Goal: Consume media (video, audio): Consume media (video, audio)

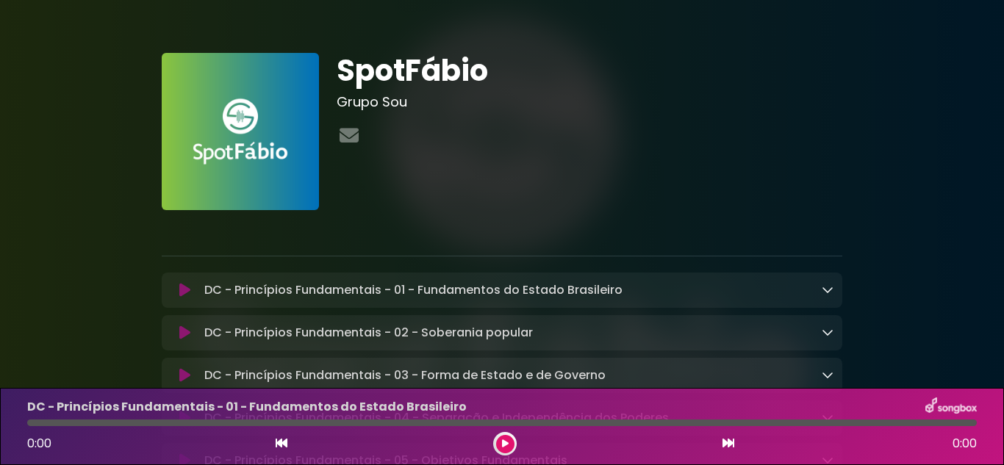
click at [184, 290] on icon at bounding box center [184, 290] width 11 height 15
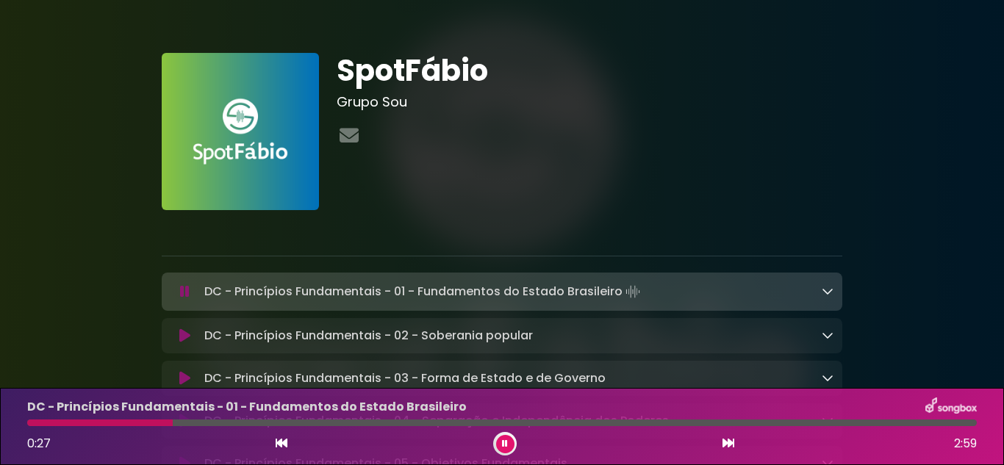
click at [504, 441] on icon at bounding box center [505, 443] width 6 height 9
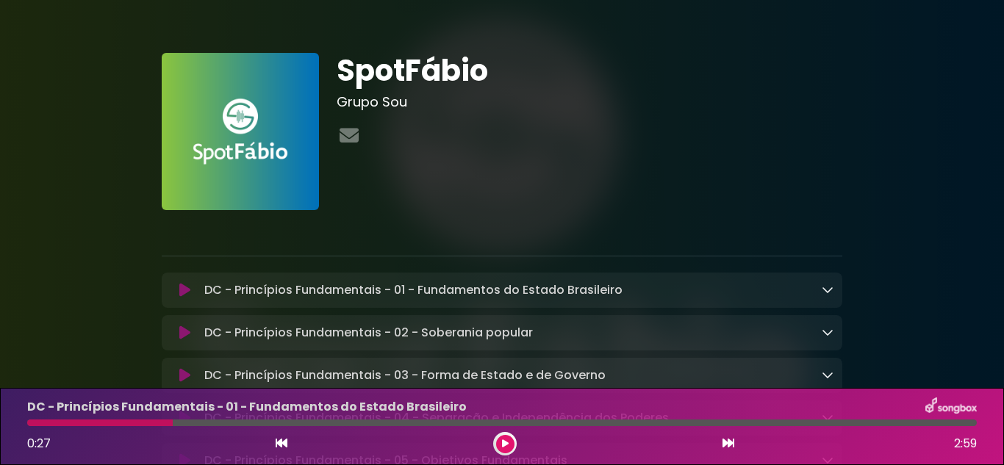
click at [504, 444] on icon at bounding box center [505, 443] width 7 height 9
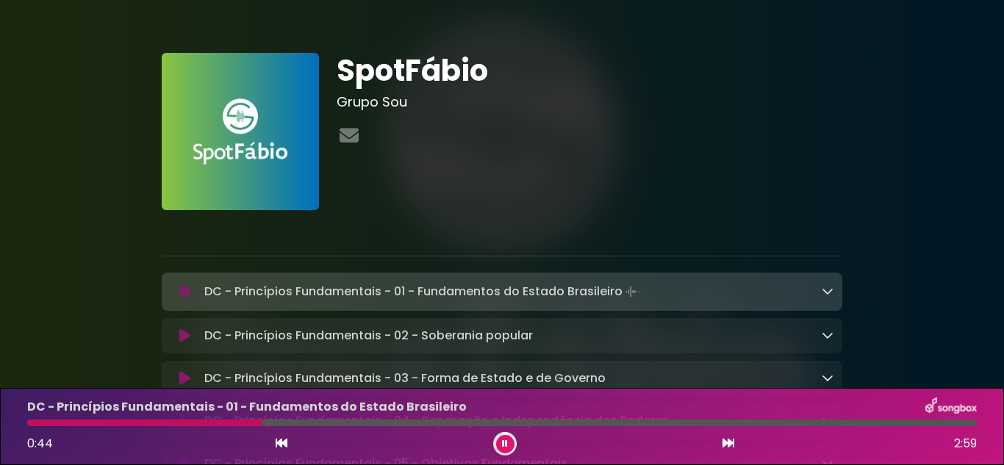
click at [500, 442] on button at bounding box center [505, 444] width 18 height 18
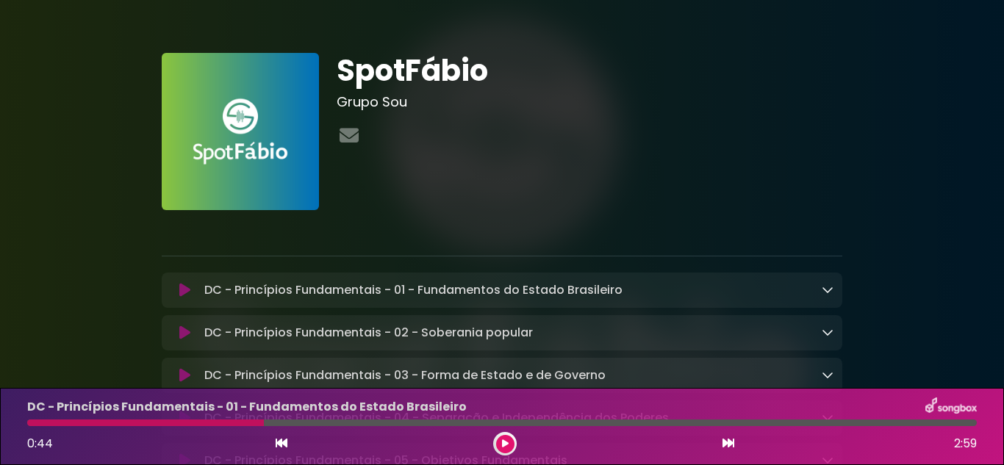
click at [494, 439] on div at bounding box center [505, 444] width 24 height 24
click at [499, 440] on button at bounding box center [505, 444] width 18 height 18
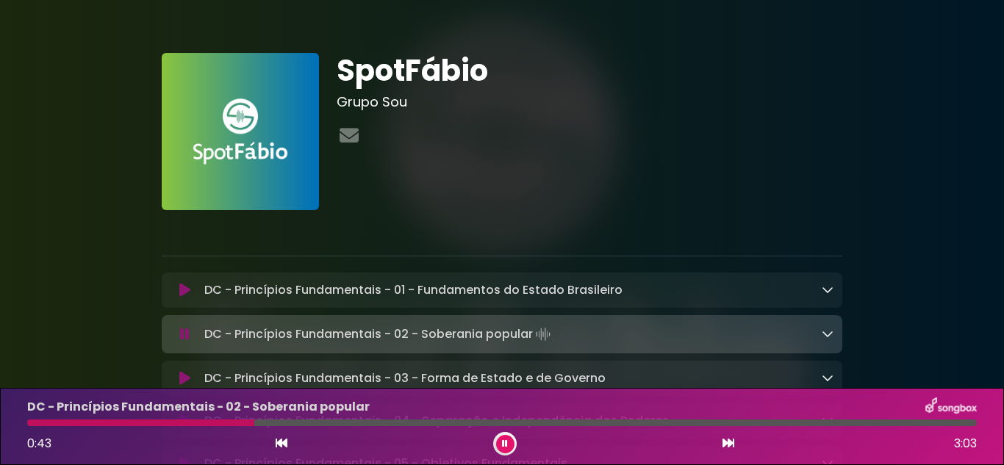
click at [504, 442] on icon at bounding box center [505, 443] width 6 height 9
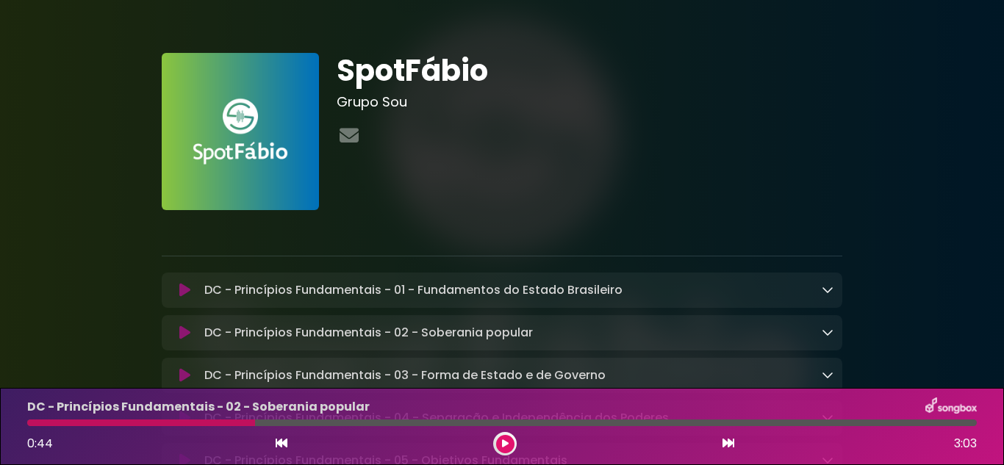
click at [506, 445] on icon at bounding box center [505, 443] width 7 height 9
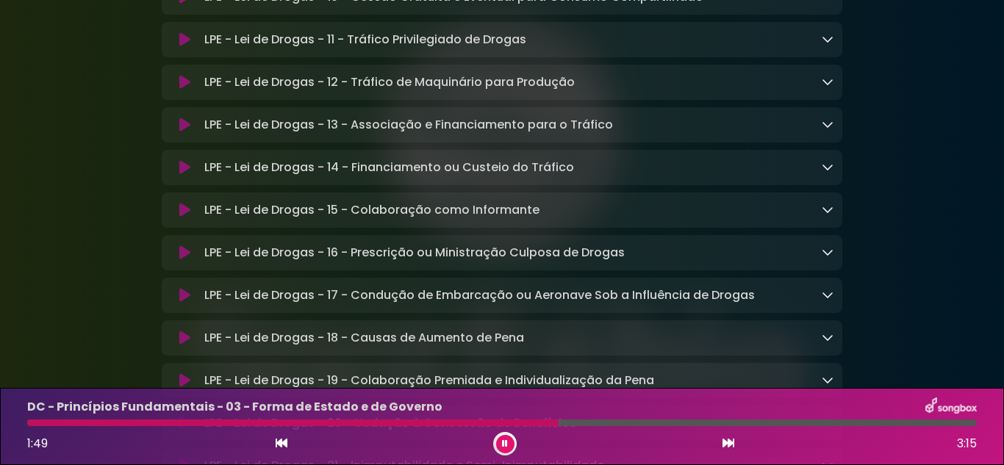
scroll to position [4115, 0]
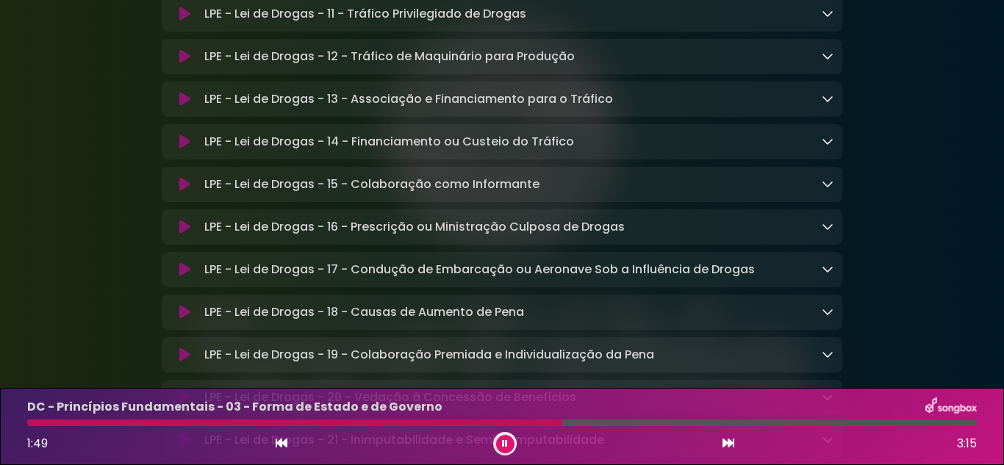
click at [819, 108] on div "LPE - Lei de Drogas - 13 - Associação e Financiamento para o Tráfico Loading Tr…" at bounding box center [515, 99] width 635 height 18
click at [821, 108] on div "LPE - Lei de Drogas - 13 - Associação e Financiamento para o Tráfico Loading Tr…" at bounding box center [515, 99] width 635 height 18
click at [822, 104] on icon at bounding box center [828, 99] width 12 height 12
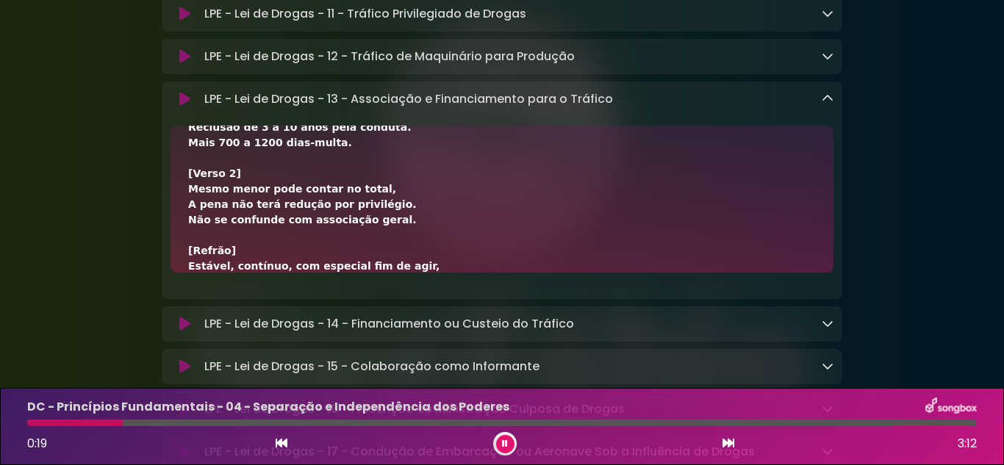
click at [502, 442] on icon at bounding box center [505, 443] width 6 height 9
click at [495, 447] on div at bounding box center [505, 444] width 24 height 24
click at [502, 442] on icon at bounding box center [505, 443] width 7 height 9
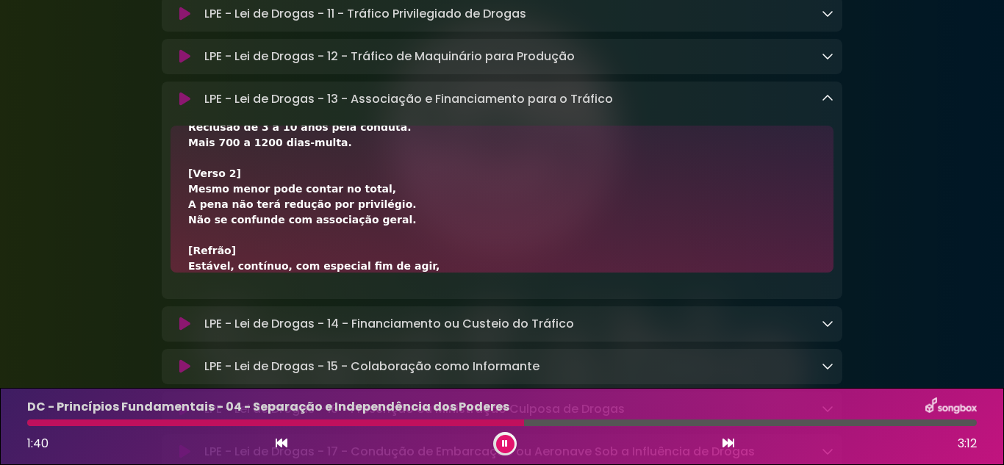
click at [498, 442] on button at bounding box center [505, 444] width 18 height 18
click at [509, 441] on button at bounding box center [505, 444] width 18 height 18
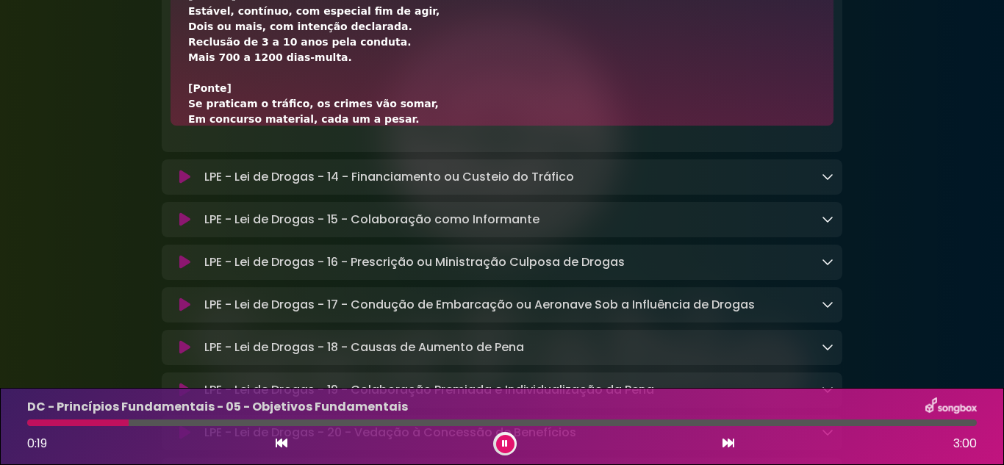
scroll to position [235, 0]
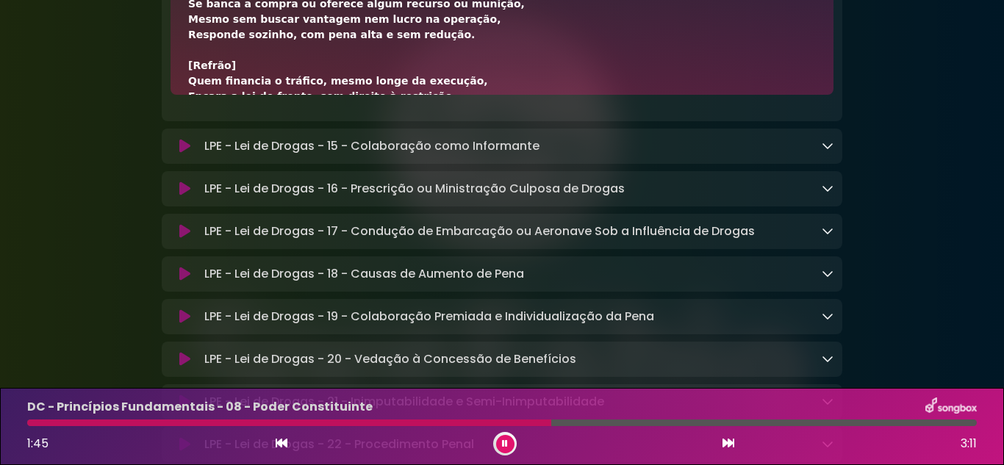
scroll to position [4262, 0]
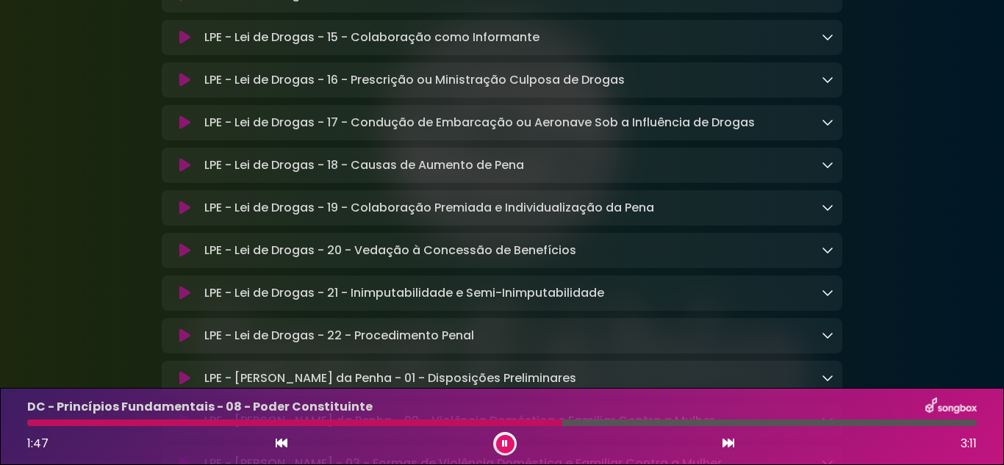
click at [827, 43] on icon at bounding box center [828, 37] width 12 height 12
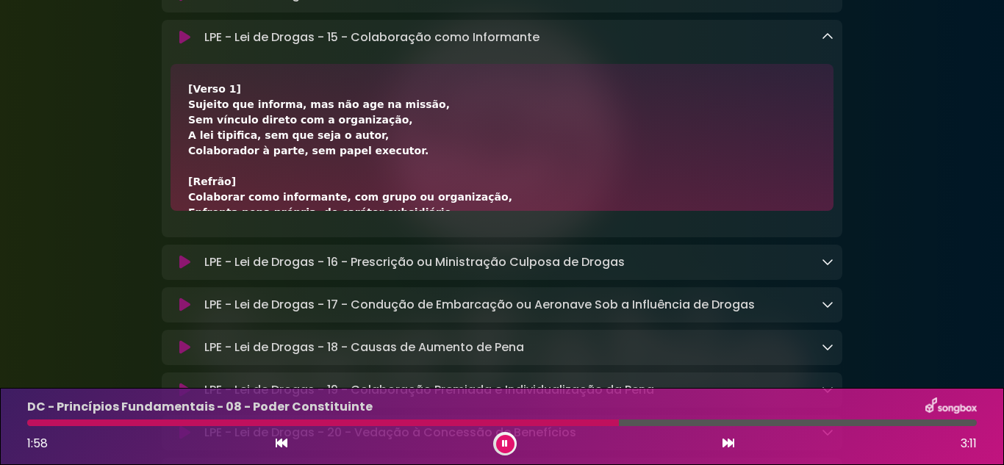
drag, startPoint x: 807, startPoint y: 102, endPoint x: 928, endPoint y: 204, distance: 158.1
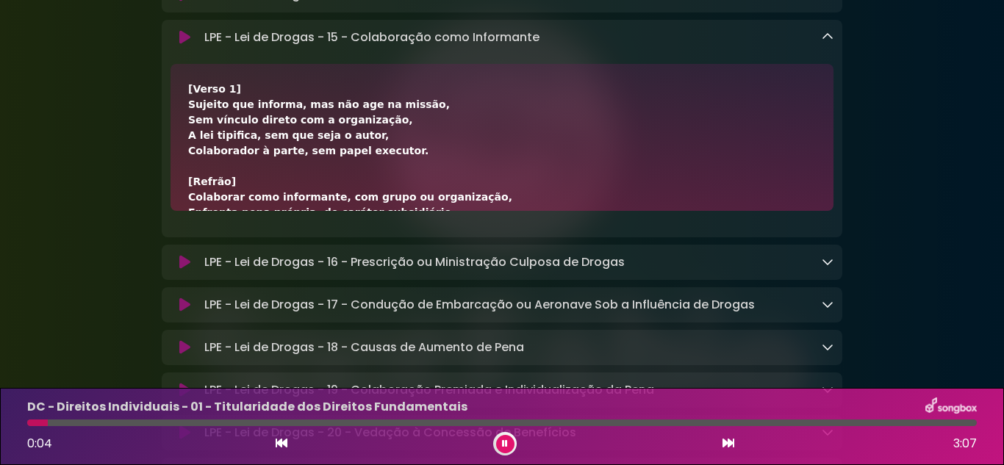
click at [507, 438] on button at bounding box center [505, 444] width 18 height 18
click at [503, 438] on button at bounding box center [505, 444] width 18 height 18
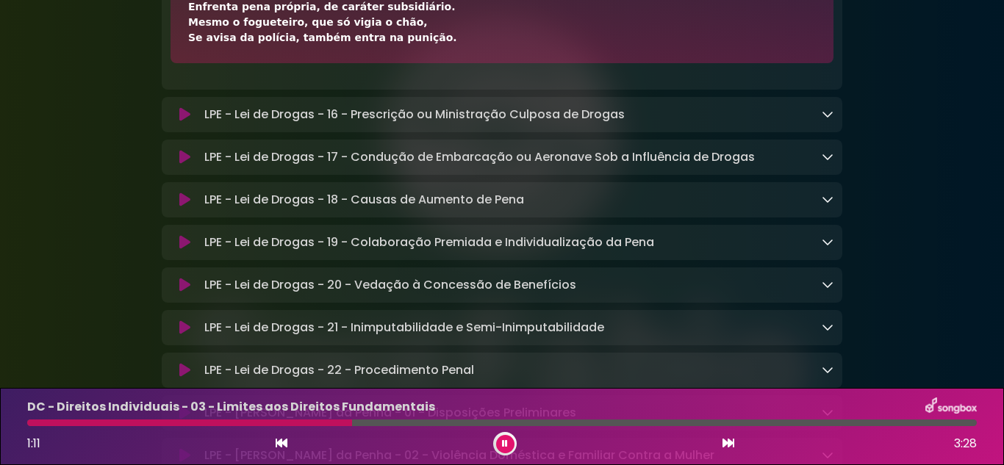
scroll to position [4336, 0]
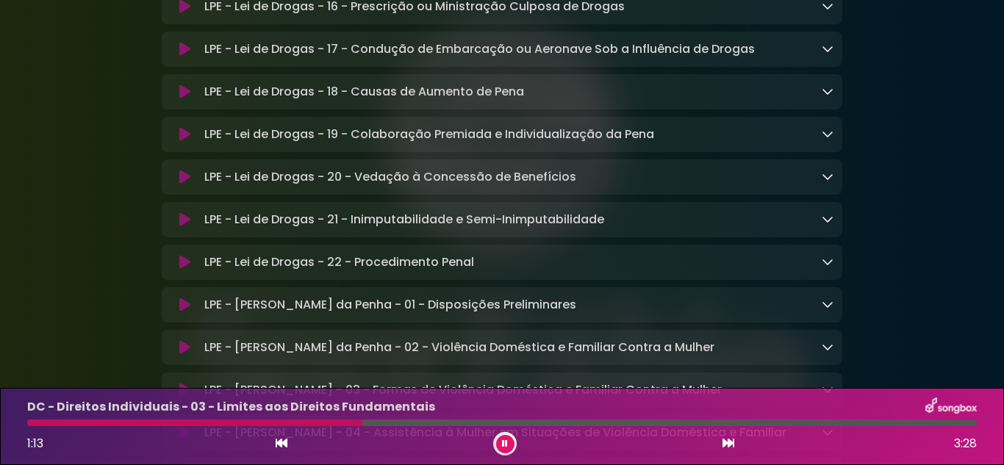
click at [825, 12] on icon at bounding box center [828, 6] width 12 height 12
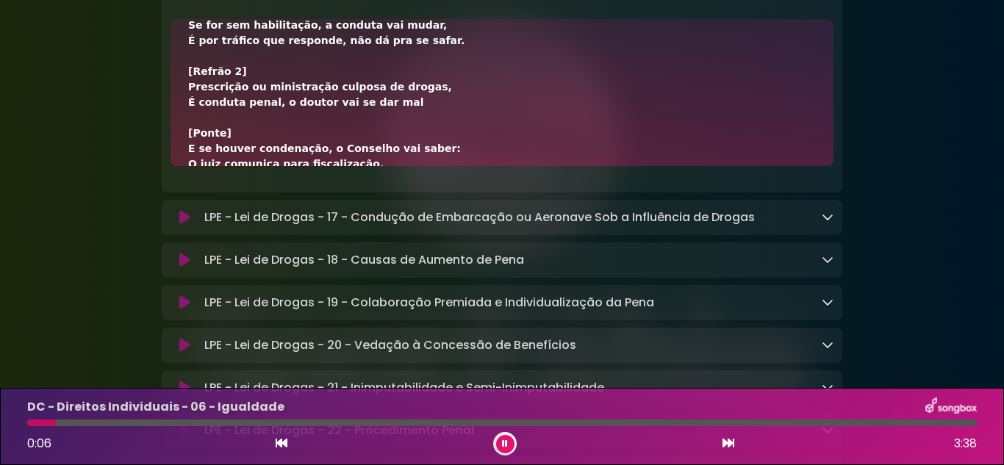
scroll to position [4262, 0]
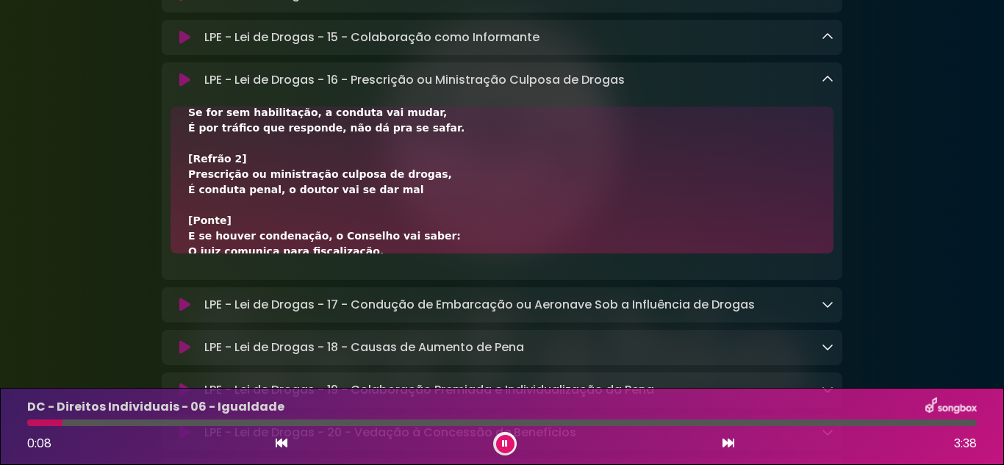
click at [829, 85] on icon at bounding box center [828, 79] width 12 height 12
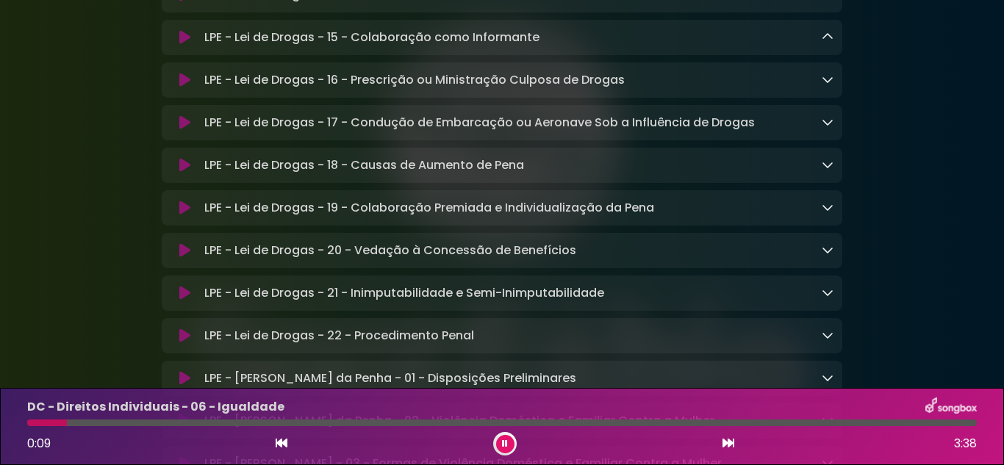
click at [833, 128] on icon at bounding box center [828, 122] width 12 height 12
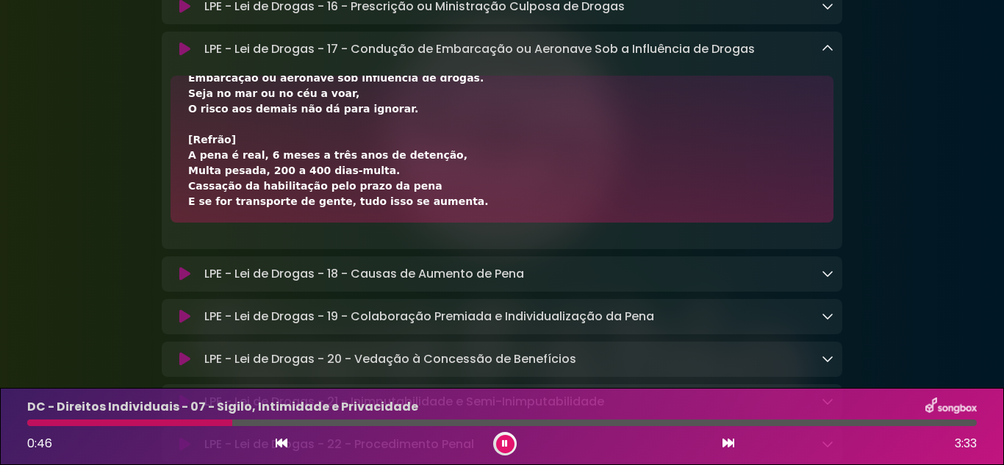
scroll to position [73, 0]
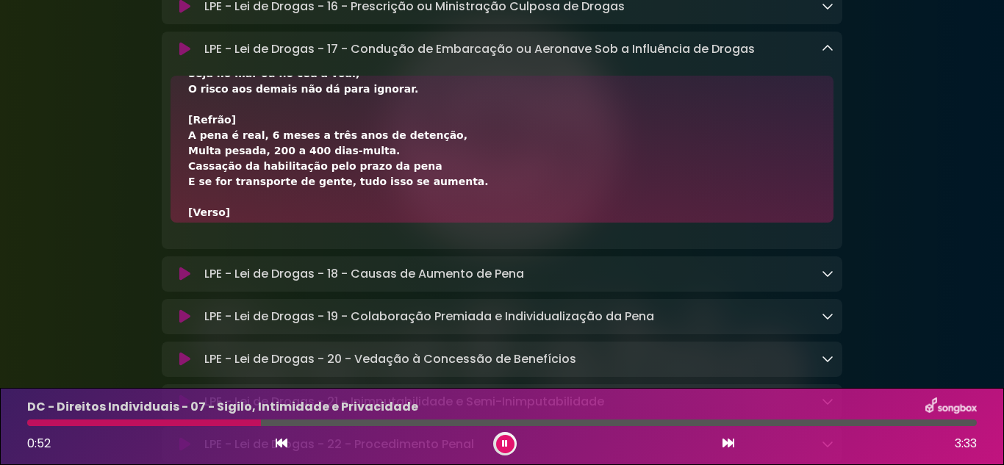
click at [417, 213] on div "[Verso] Se o piloto consome e depois conduz, Embarcação ou aeronave sob influên…" at bounding box center [502, 274] width 628 height 509
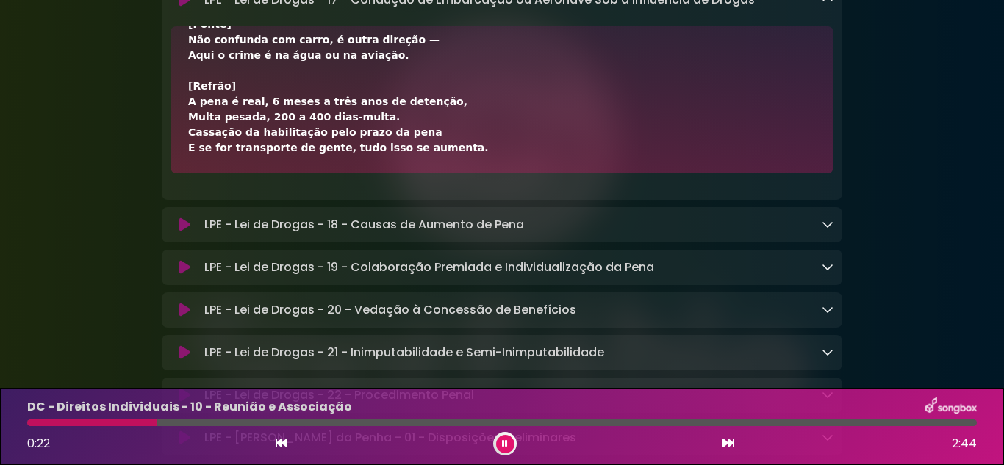
scroll to position [4409, 0]
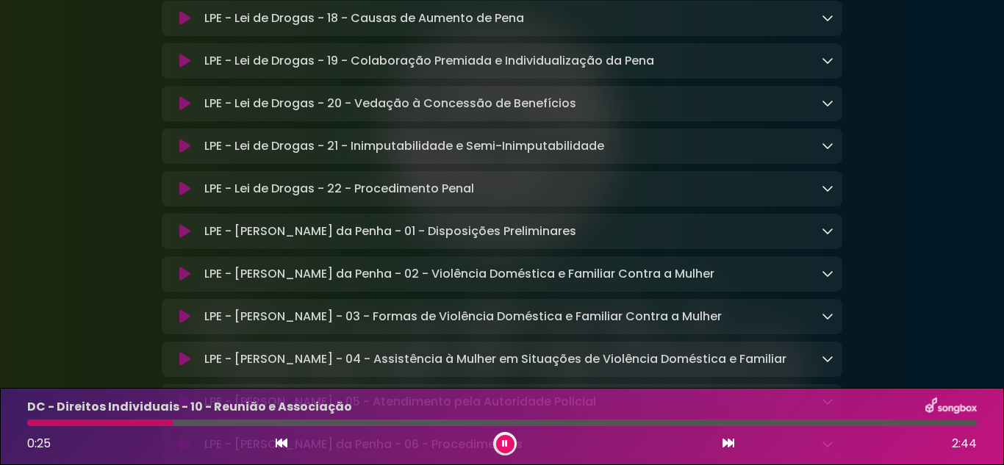
click at [827, 26] on link at bounding box center [828, 18] width 12 height 17
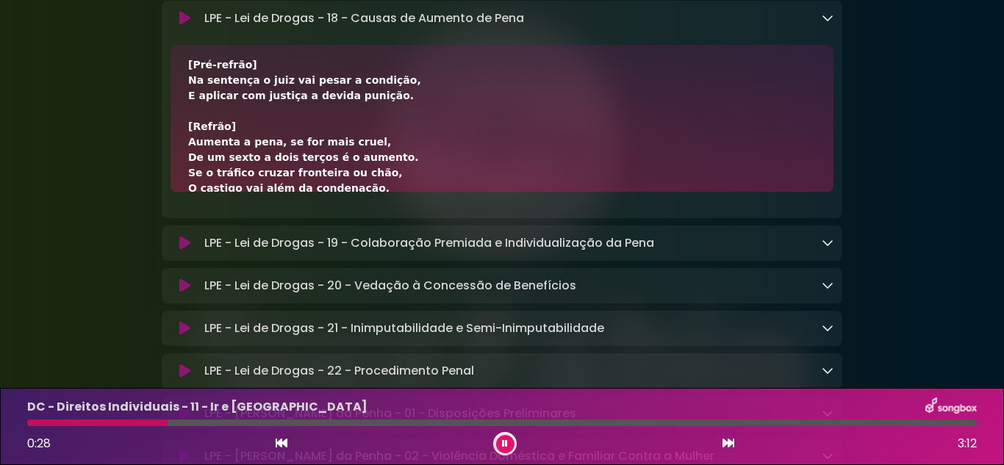
scroll to position [73, 0]
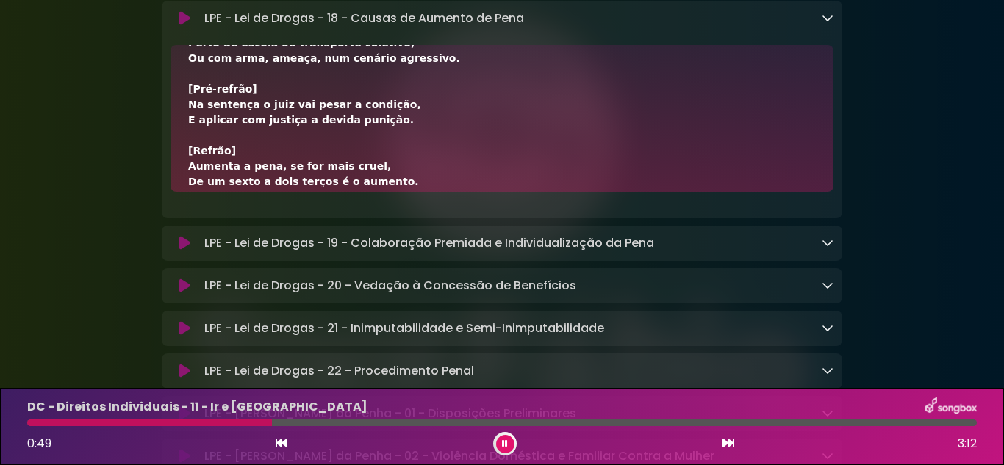
click at [495, 445] on div at bounding box center [505, 444] width 24 height 24
click at [503, 444] on icon at bounding box center [505, 443] width 6 height 9
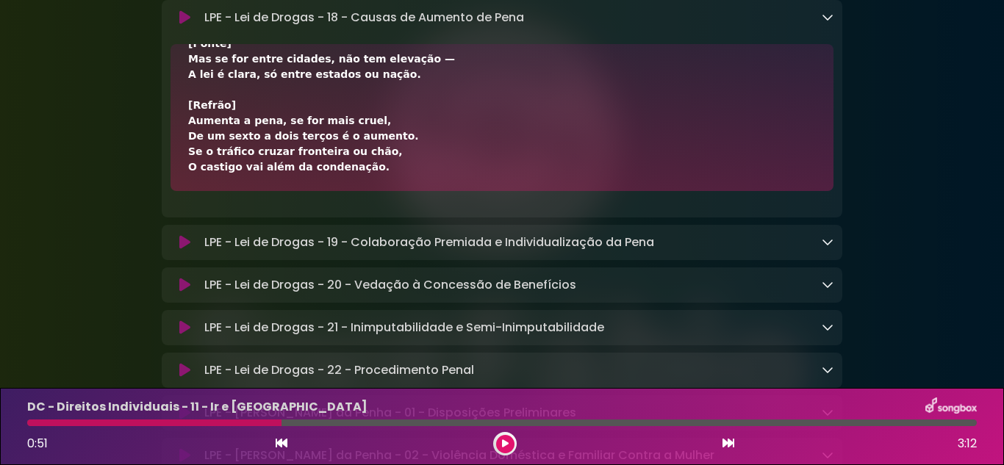
scroll to position [521, 0]
click at [498, 441] on button at bounding box center [505, 444] width 18 height 18
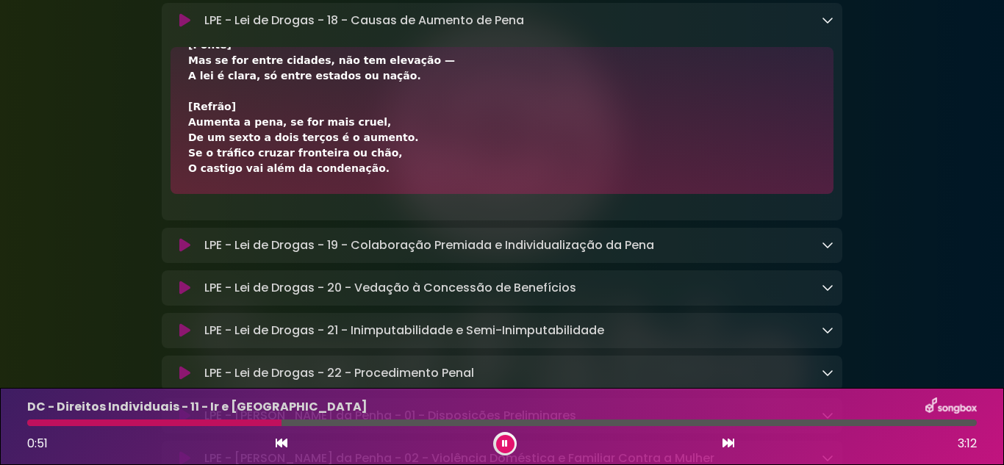
scroll to position [4409, 0]
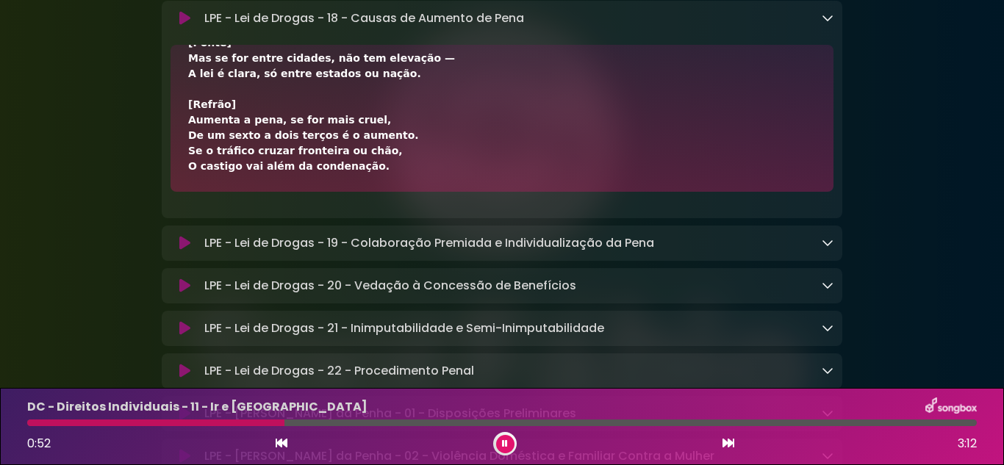
click at [822, 24] on icon at bounding box center [828, 18] width 12 height 12
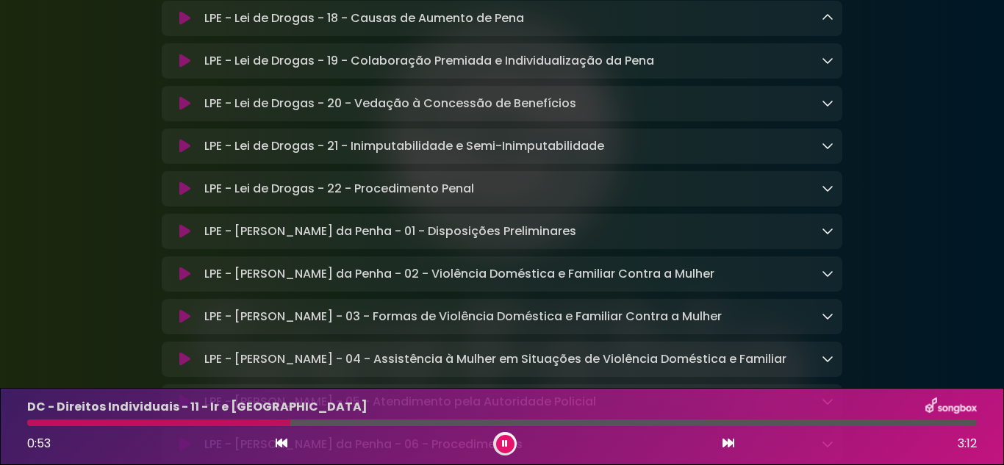
click at [825, 66] on icon at bounding box center [828, 60] width 12 height 12
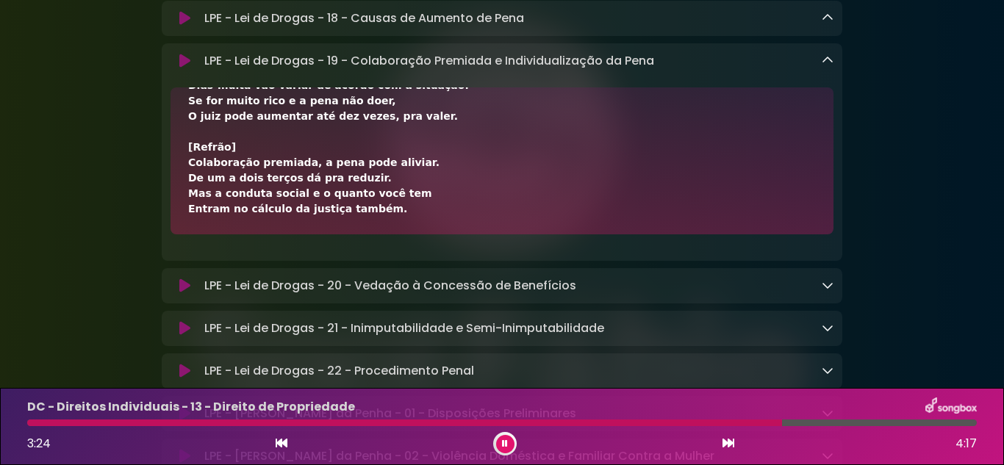
click at [832, 66] on icon at bounding box center [828, 60] width 12 height 12
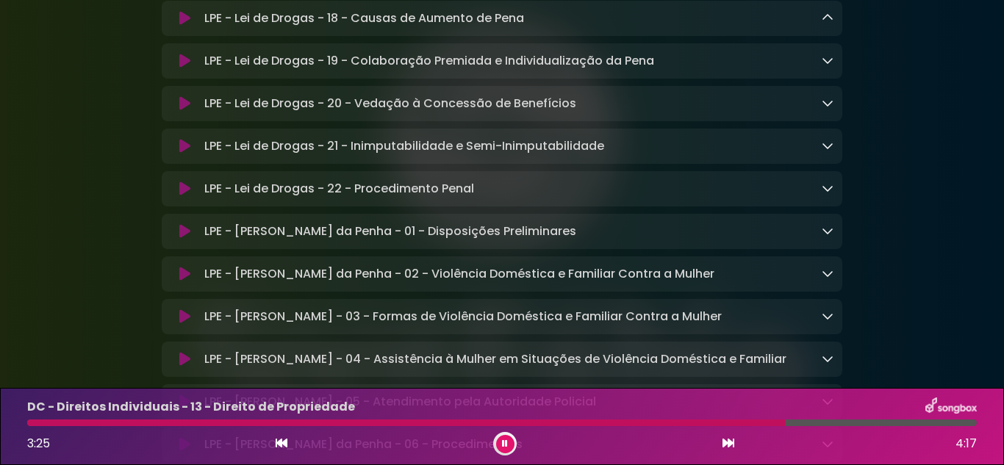
click at [832, 109] on icon at bounding box center [828, 103] width 12 height 12
